Goal: Information Seeking & Learning: Check status

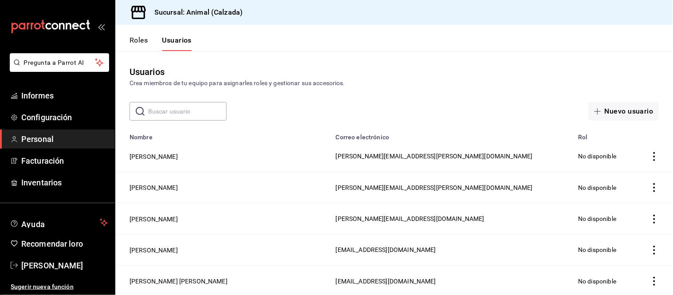
scroll to position [1380, 0]
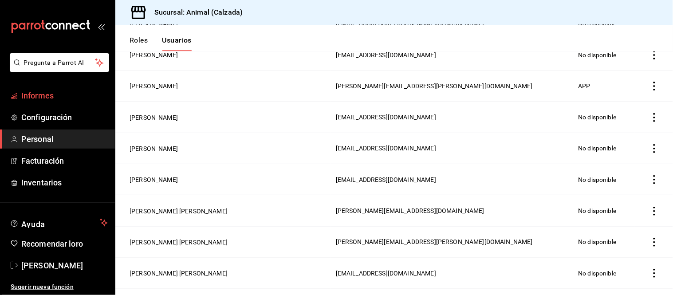
click at [64, 95] on span "Informes" at bounding box center [64, 96] width 87 height 12
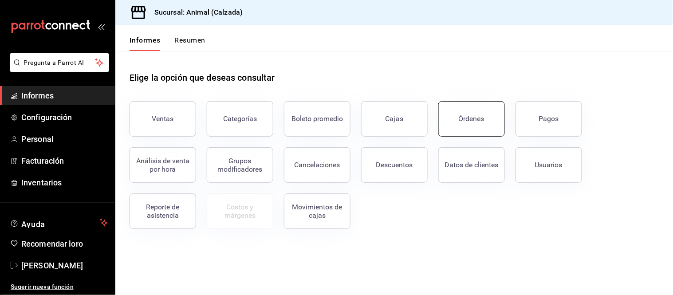
click at [464, 117] on font "Órdenes" at bounding box center [472, 118] width 26 height 8
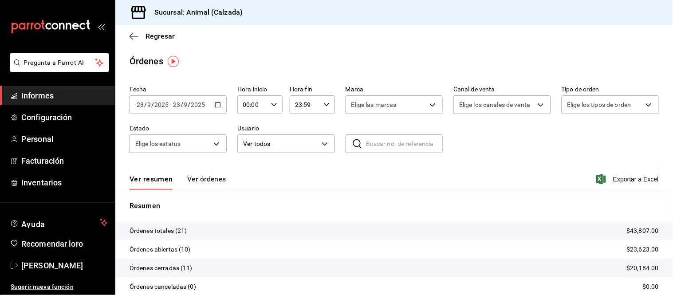
click at [273, 105] on \(Stroke\) "button" at bounding box center [274, 104] width 5 height 3
drag, startPoint x: 249, startPoint y: 135, endPoint x: 253, endPoint y: 132, distance: 5.1
click at [249, 135] on font "05" at bounding box center [247, 135] width 7 height 7
type input "05:00"
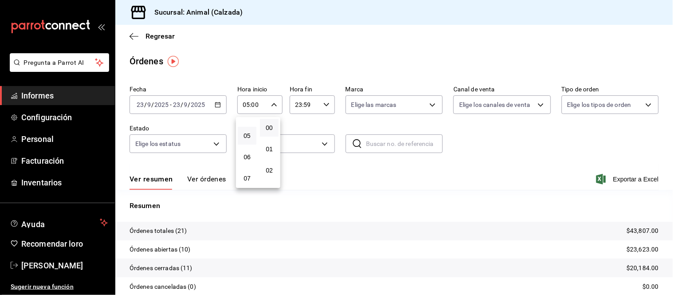
click at [205, 181] on div at bounding box center [336, 147] width 673 height 295
click at [201, 182] on font "Ver órdenes" at bounding box center [206, 179] width 39 height 8
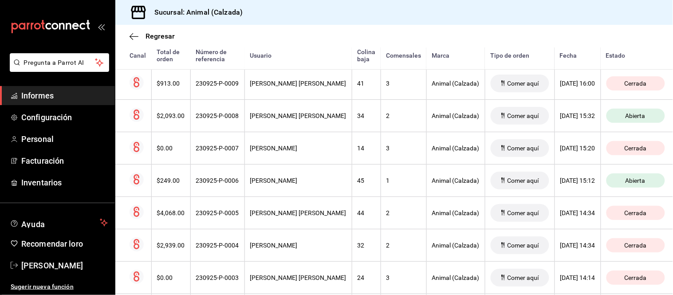
scroll to position [548, 0]
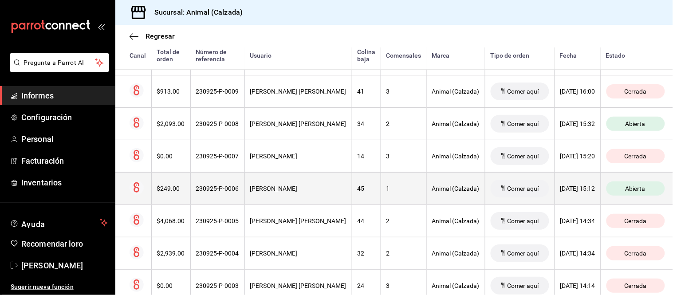
click at [311, 198] on th "[PERSON_NAME]" at bounding box center [297, 188] width 107 height 32
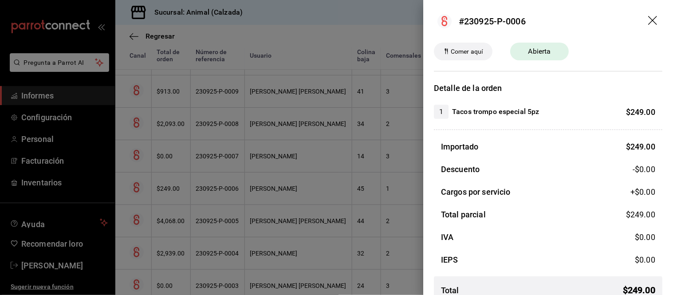
click at [328, 207] on div at bounding box center [336, 147] width 673 height 295
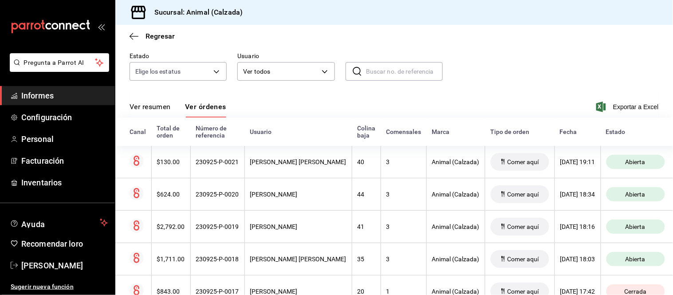
scroll to position [55, 0]
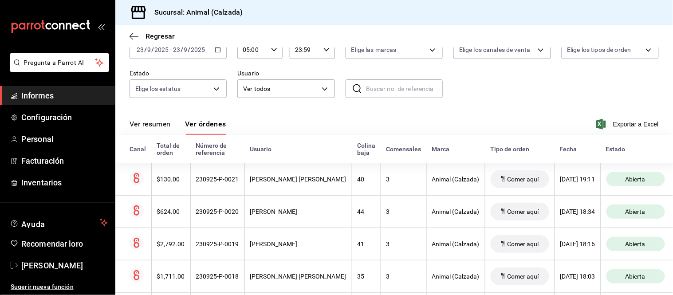
click at [209, 54] on div "[DATE] [DATE] - [DATE] [DATE]" at bounding box center [178, 49] width 97 height 19
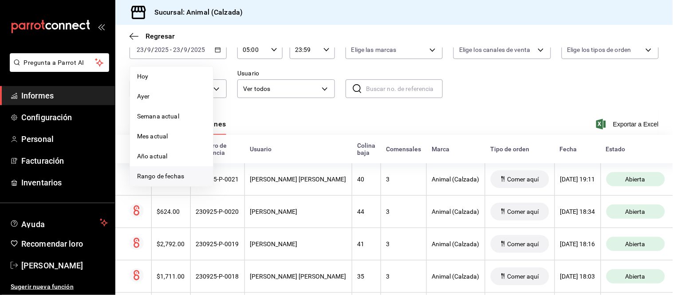
click at [161, 174] on font "Rango de fechas" at bounding box center [160, 176] width 47 height 7
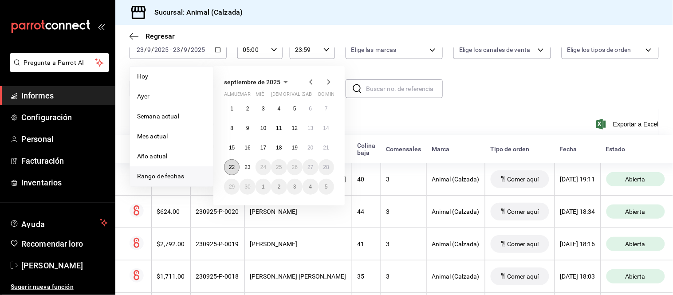
click at [232, 170] on button "22" at bounding box center [232, 167] width 16 height 16
click at [240, 167] on button "23" at bounding box center [248, 167] width 16 height 16
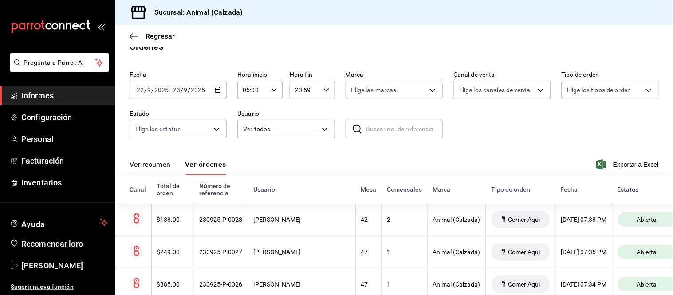
scroll to position [55, 0]
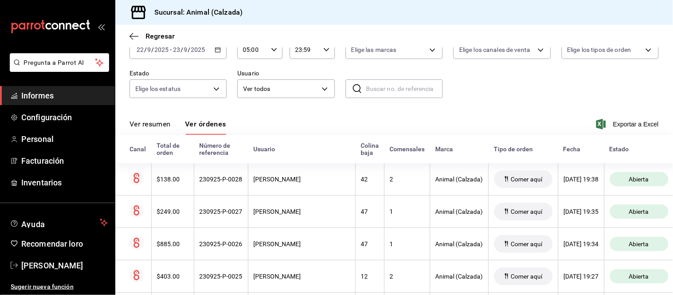
click at [170, 128] on font "Ver resumen" at bounding box center [150, 124] width 41 height 8
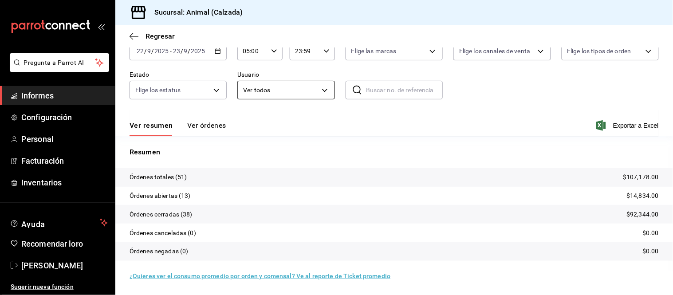
scroll to position [4, 0]
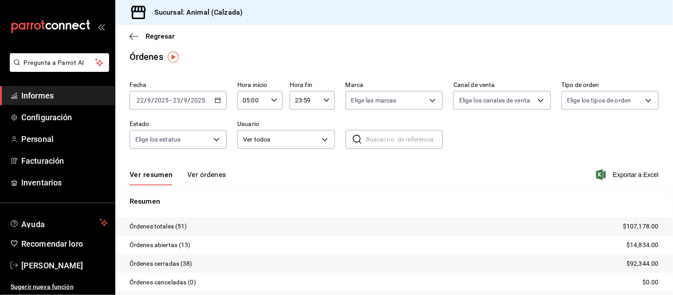
click at [319, 100] on div "23:59 Hora fin" at bounding box center [312, 100] width 45 height 19
click at [297, 134] on button "05" at bounding box center [298, 140] width 19 height 18
type input "05:59"
click at [213, 100] on div at bounding box center [336, 147] width 673 height 295
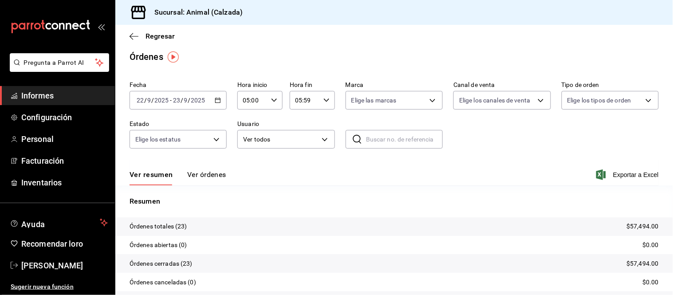
click at [215, 102] on icon "button" at bounding box center [218, 100] width 6 height 6
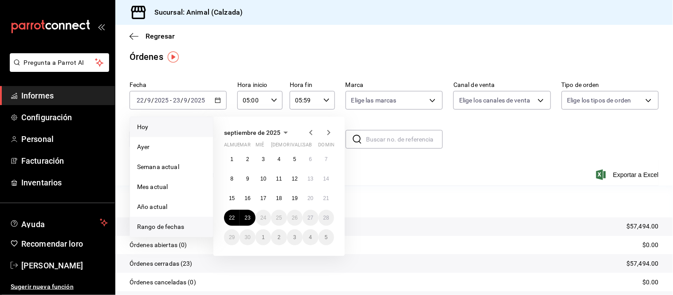
click at [154, 132] on li "Hoy" at bounding box center [171, 127] width 83 height 20
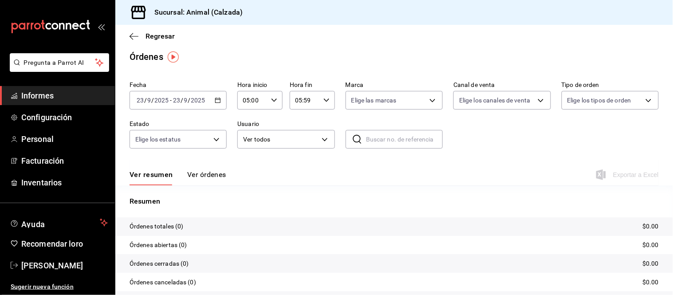
click at [327, 104] on div "05:59 Hora fin" at bounding box center [312, 100] width 45 height 19
click at [295, 170] on button "23" at bounding box center [298, 179] width 19 height 18
type input "23:59"
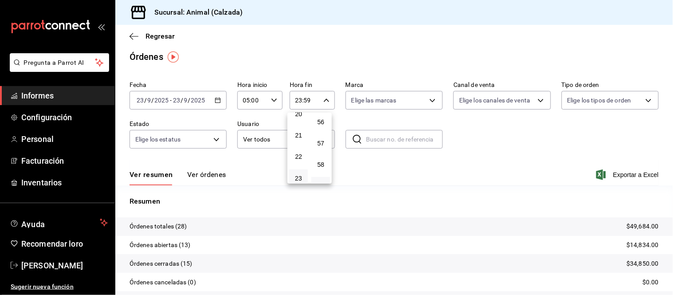
click at [270, 169] on div at bounding box center [336, 147] width 673 height 295
click at [219, 176] on font "Ver órdenes" at bounding box center [206, 174] width 39 height 8
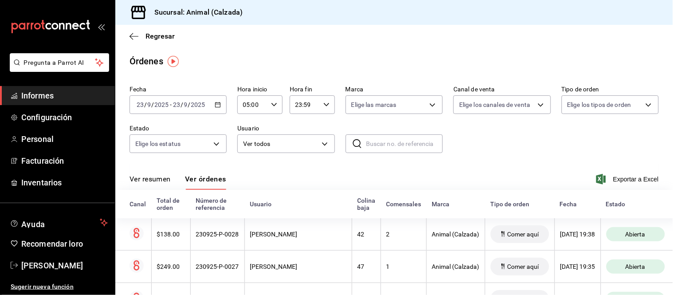
click at [154, 180] on font "Ver resumen" at bounding box center [150, 179] width 41 height 8
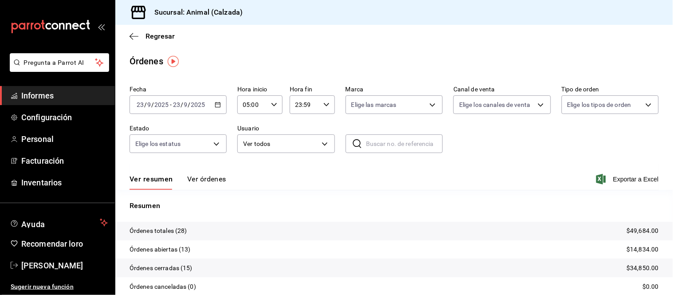
click at [192, 176] on font "Ver órdenes" at bounding box center [206, 179] width 39 height 8
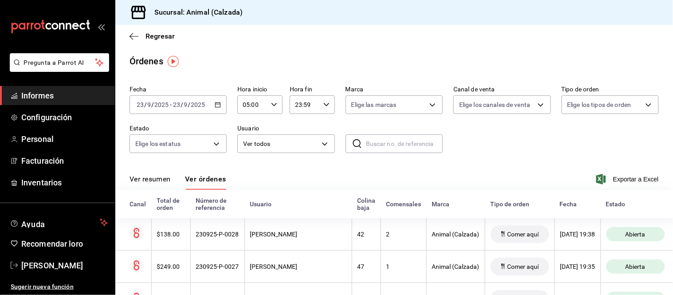
click at [157, 182] on font "Ver resumen" at bounding box center [150, 179] width 41 height 8
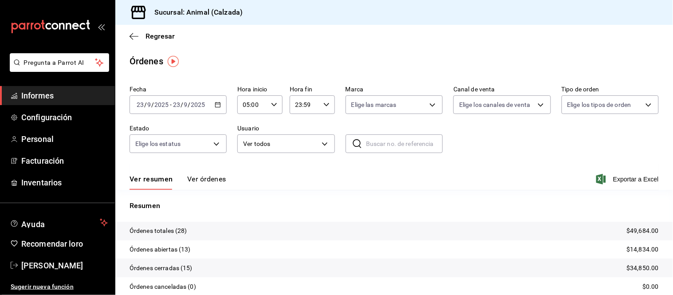
click at [197, 179] on font "Ver órdenes" at bounding box center [206, 179] width 39 height 8
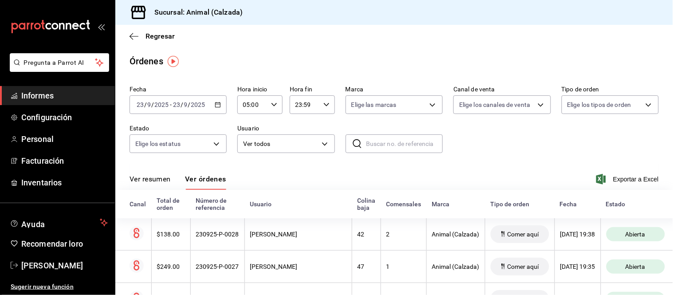
click at [161, 182] on font "Ver resumen" at bounding box center [150, 179] width 41 height 8
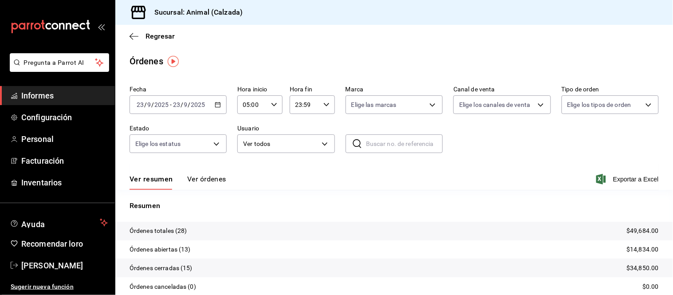
click at [193, 182] on font "Ver órdenes" at bounding box center [206, 179] width 39 height 8
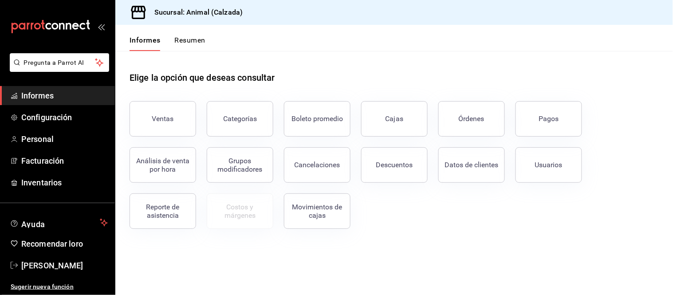
click at [575, 110] on button "Pagos" at bounding box center [549, 118] width 67 height 35
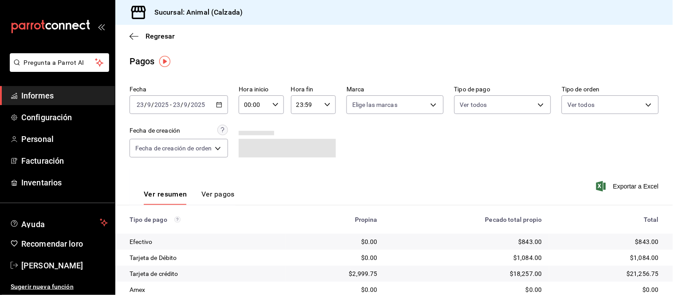
click at [274, 109] on div "00:00 Hora inicio" at bounding box center [261, 104] width 45 height 19
click at [253, 138] on button "05" at bounding box center [251, 136] width 19 height 18
type input "05:00"
click at [349, 175] on div at bounding box center [336, 147] width 673 height 295
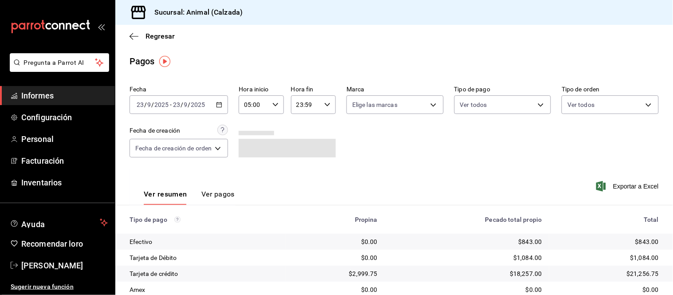
click at [263, 178] on div "Ver resumen Ver pagos Exportar a Excel" at bounding box center [394, 191] width 558 height 47
